Goal: Navigation & Orientation: Find specific page/section

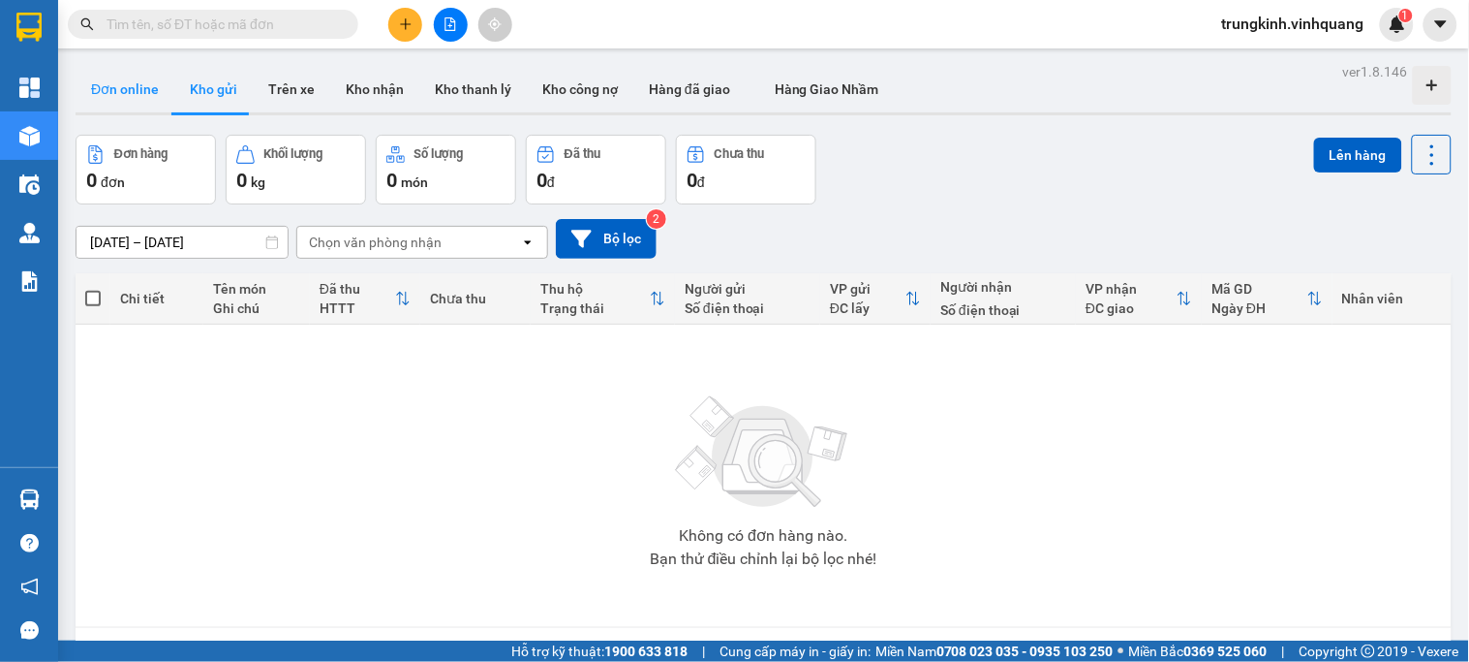
click at [132, 85] on button "Đơn online" at bounding box center [125, 89] width 99 height 46
type input "[DATE] – [DATE]"
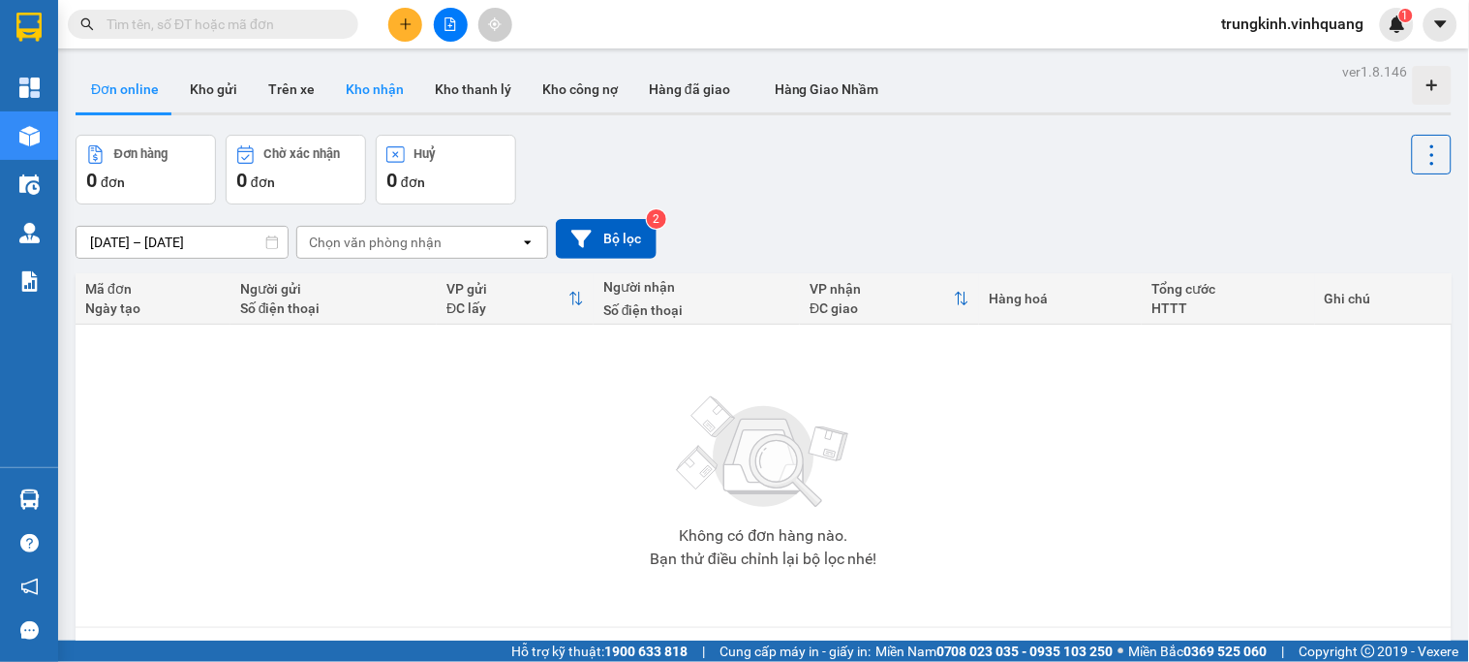
click at [368, 94] on button "Kho nhận" at bounding box center [374, 89] width 89 height 46
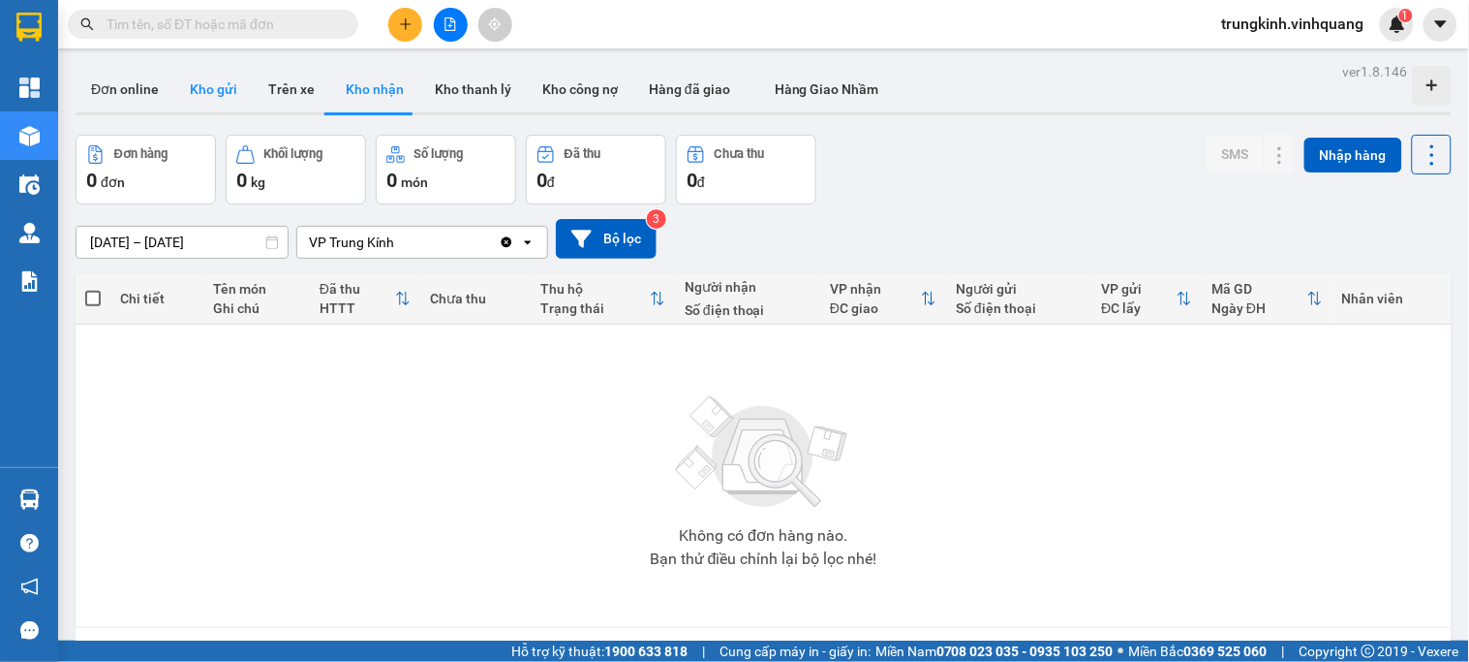
click at [232, 88] on button "Kho gửi" at bounding box center [213, 89] width 78 height 46
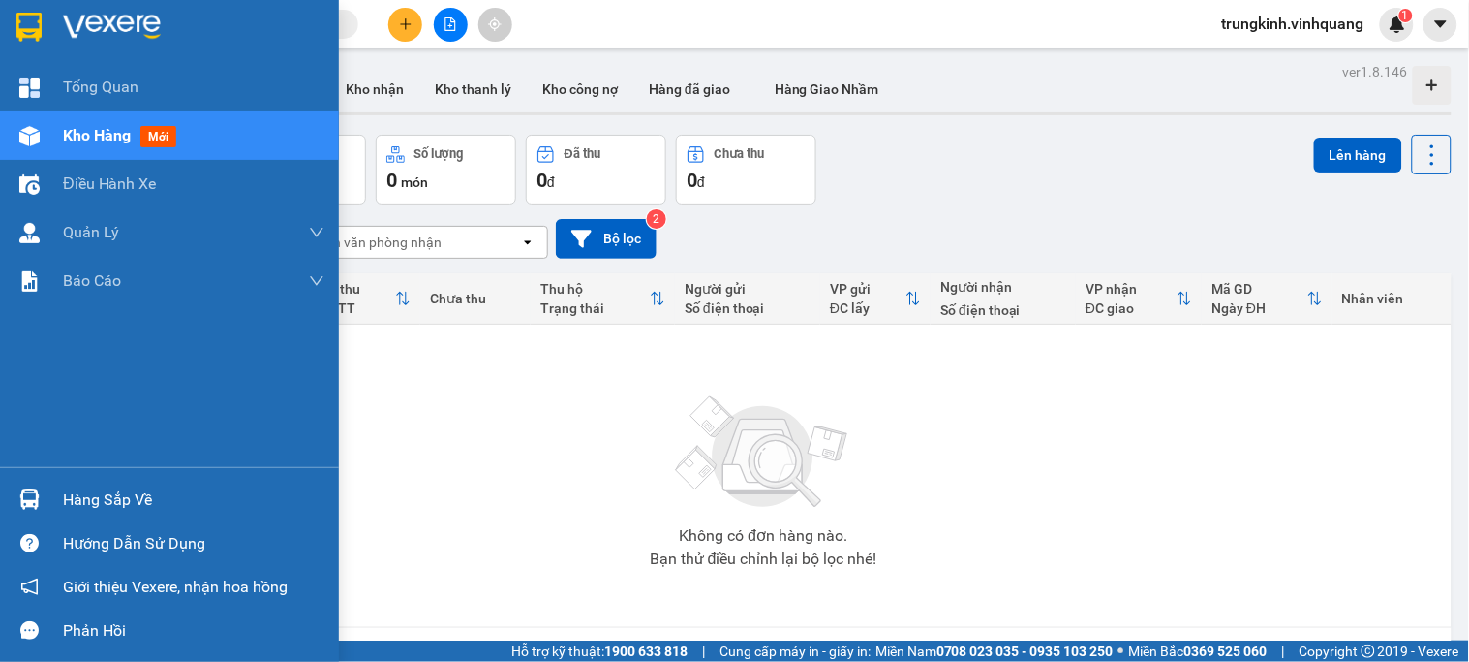
click at [39, 496] on img at bounding box center [29, 499] width 20 height 20
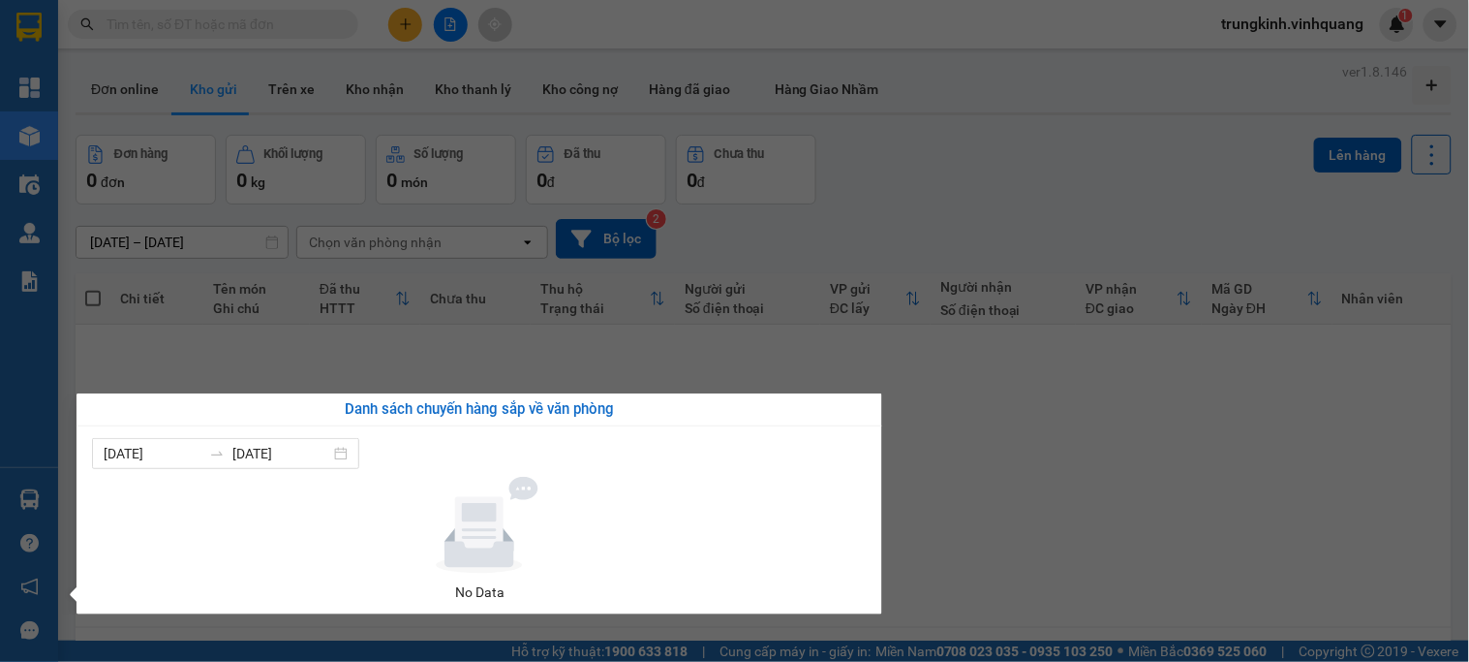
click at [1013, 473] on section "Kết quả tìm kiếm ( 0 ) Bộ lọc No Data trungkinh.vinhquang 1 Tổng Quan Kho hàng …" at bounding box center [734, 331] width 1469 height 662
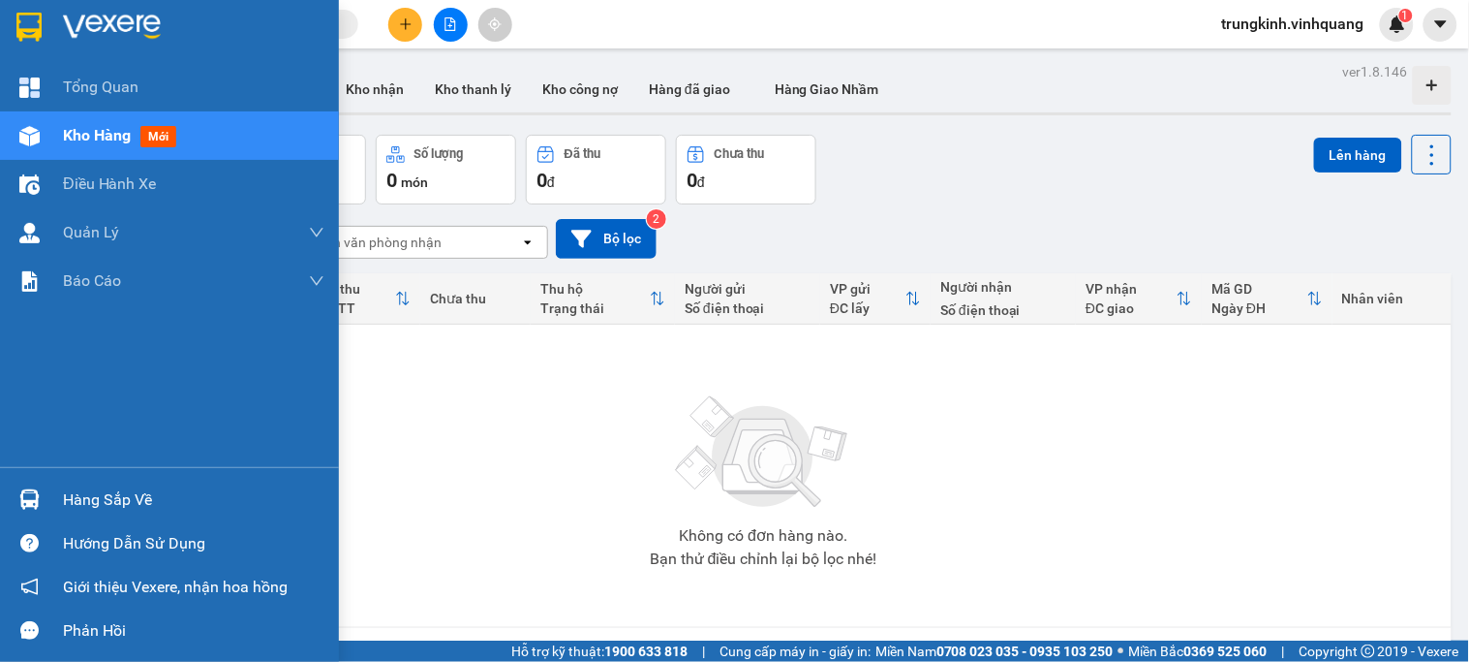
click at [65, 491] on div "Hàng sắp về" at bounding box center [194, 499] width 262 height 29
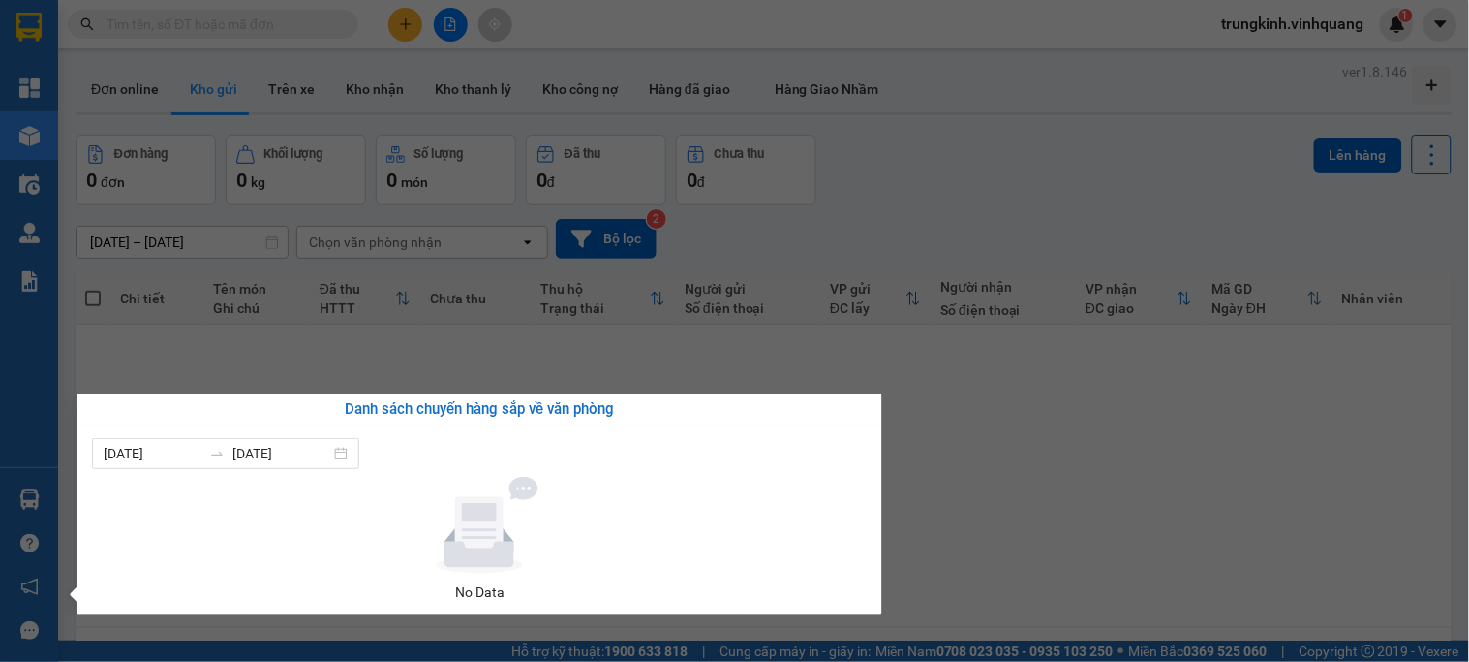
drag, startPoint x: 1054, startPoint y: 448, endPoint x: 1036, endPoint y: 453, distance: 18.1
click at [1053, 449] on section "Kết quả tìm kiếm ( 0 ) Bộ lọc No Data trungkinh.vinhquang 1 Tổng Quan Kho hàng …" at bounding box center [734, 331] width 1469 height 662
